Goal: Information Seeking & Learning: Check status

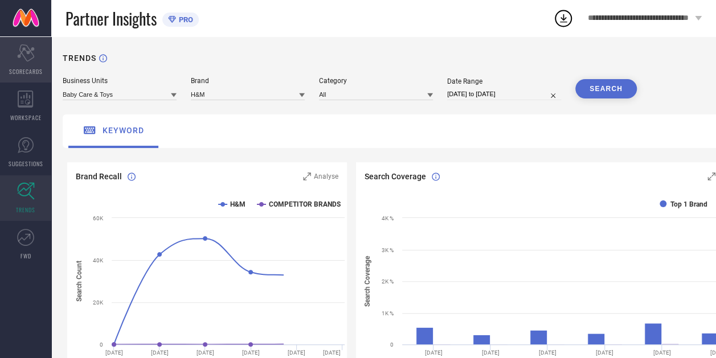
click at [35, 64] on div "Scorecard SCORECARDS" at bounding box center [25, 60] width 51 height 46
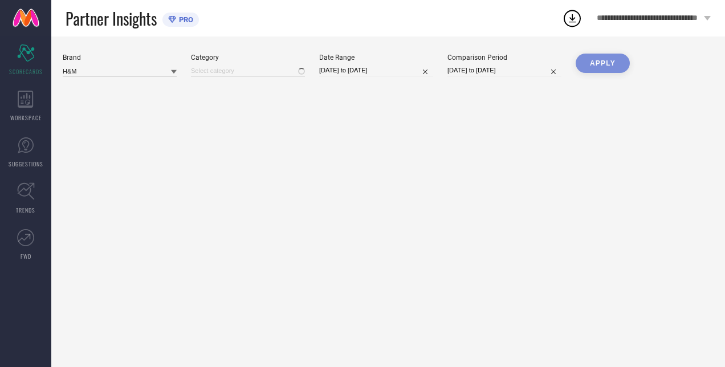
type input "All"
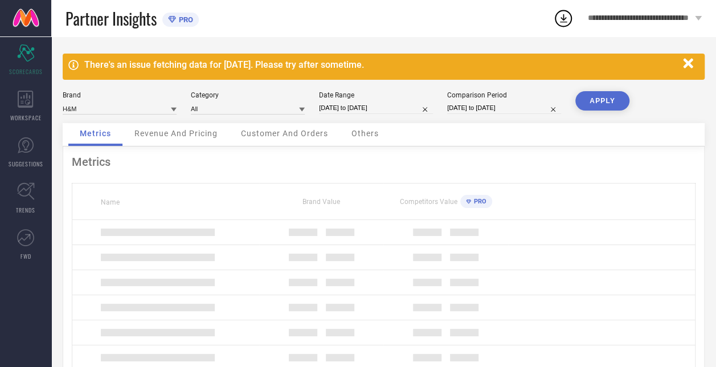
select select "11"
select select "2024"
select select "2025"
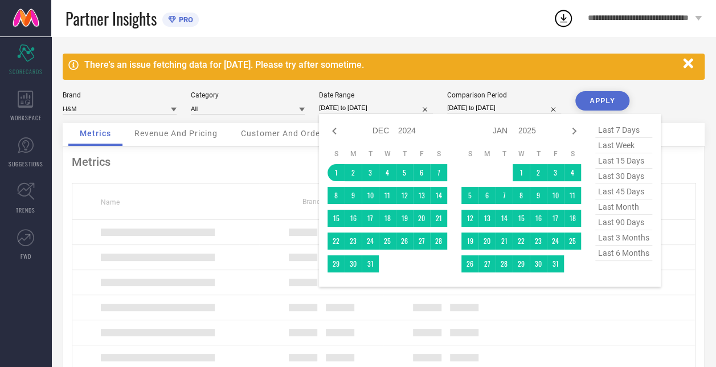
click at [359, 105] on input "[DATE] to [DATE]" at bounding box center [376, 108] width 114 height 12
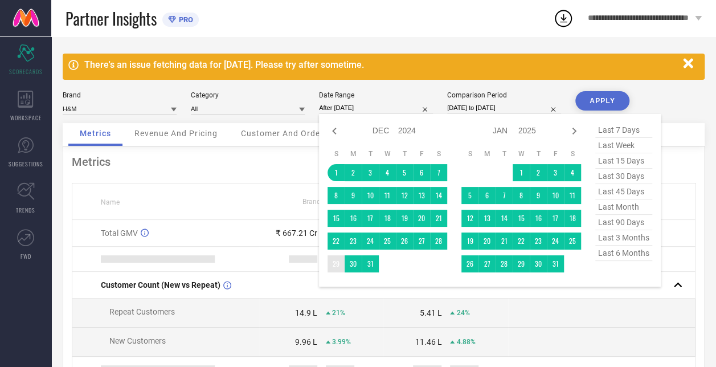
click at [337, 261] on td "29" at bounding box center [336, 263] width 17 height 17
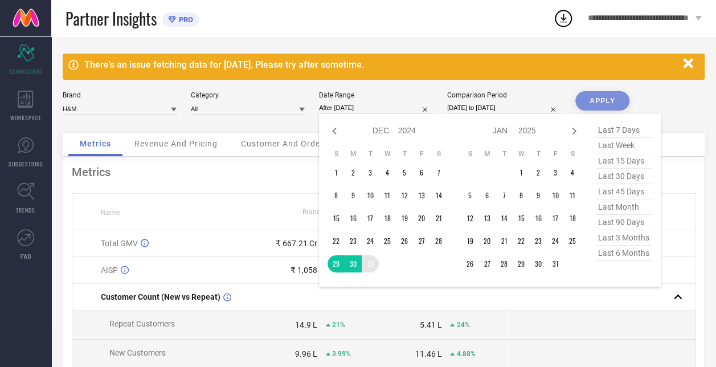
type input "[DATE] to [DATE]"
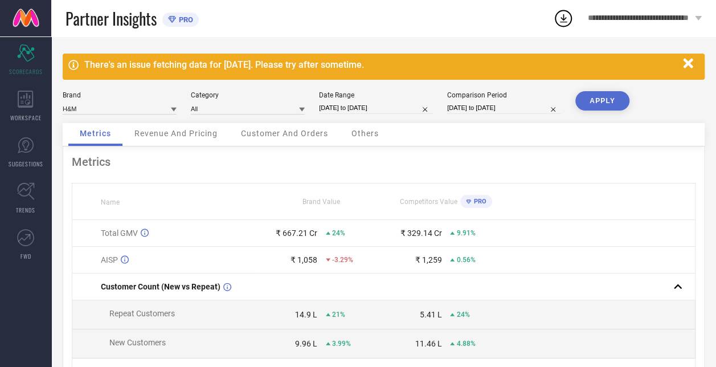
click at [580, 97] on button "APPLY" at bounding box center [602, 100] width 54 height 19
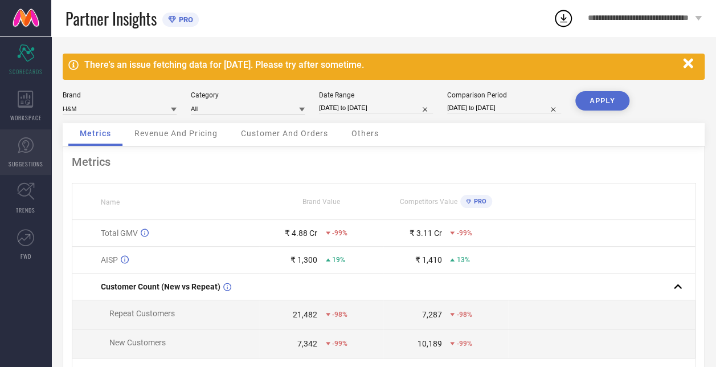
click at [26, 152] on icon at bounding box center [26, 145] width 16 height 16
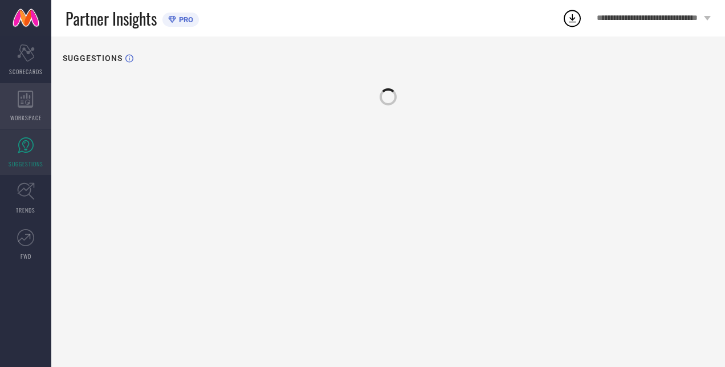
click at [23, 105] on icon at bounding box center [26, 99] width 16 height 17
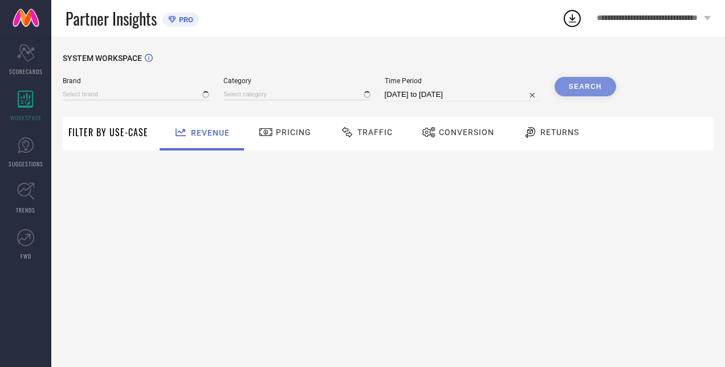
type input "H&M"
type input "All"
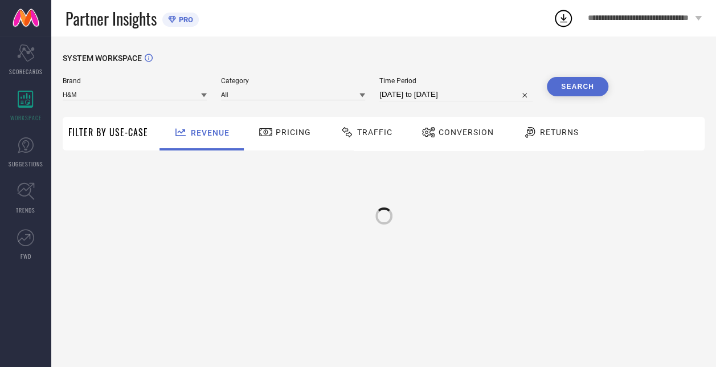
select select "7"
select select "2025"
select select "8"
select select "2025"
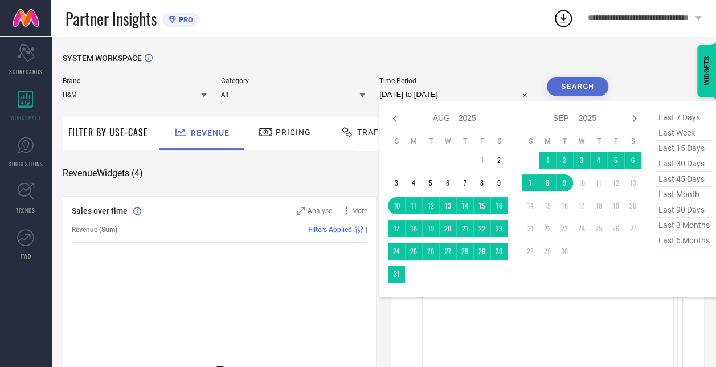
click at [407, 96] on input "[DATE] to [DATE]" at bounding box center [455, 95] width 153 height 14
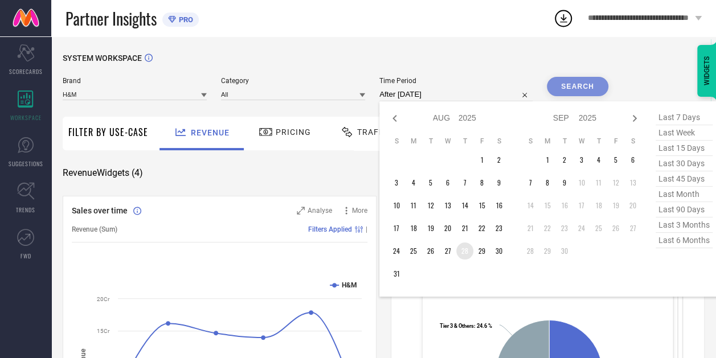
click at [473, 248] on td "28" at bounding box center [464, 251] width 17 height 17
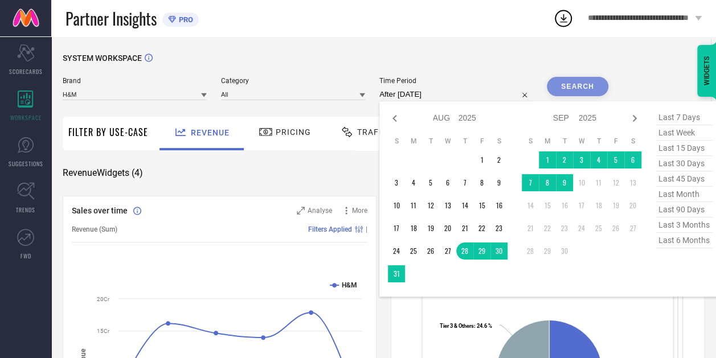
type input "[DATE] to [DATE]"
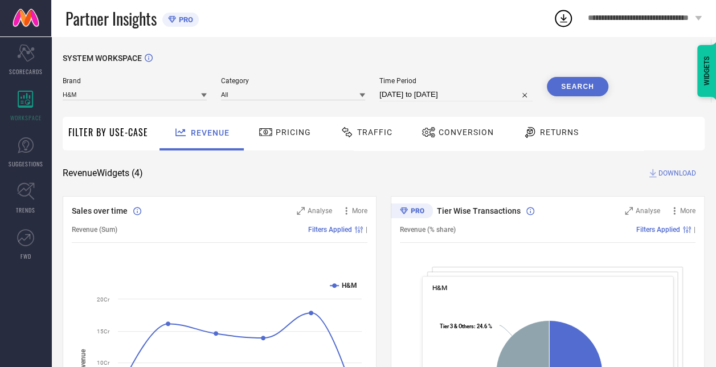
click at [565, 93] on button "Search" at bounding box center [578, 86] width 62 height 19
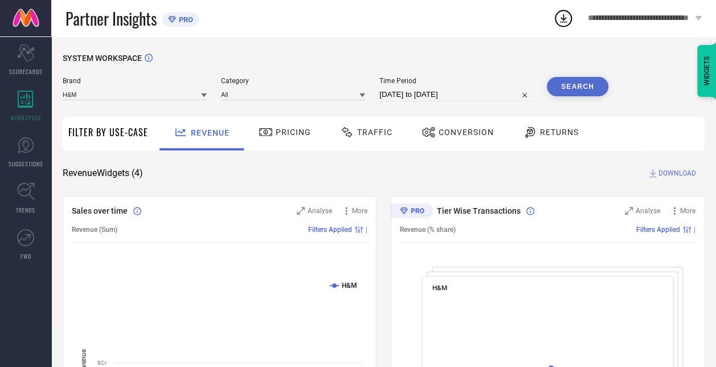
click at [371, 134] on span "Traffic" at bounding box center [374, 132] width 35 height 9
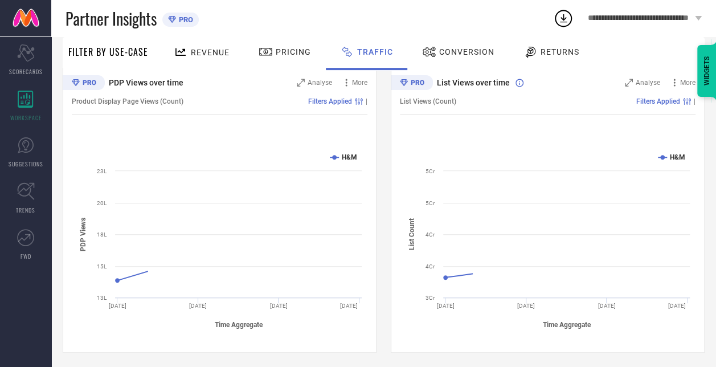
scroll to position [129, 0]
